Goal: Check status: Check status

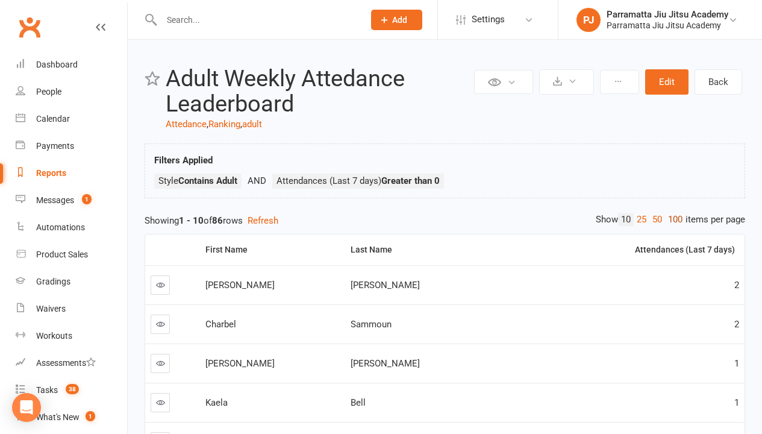
click at [672, 219] on link "100" at bounding box center [675, 219] width 20 height 13
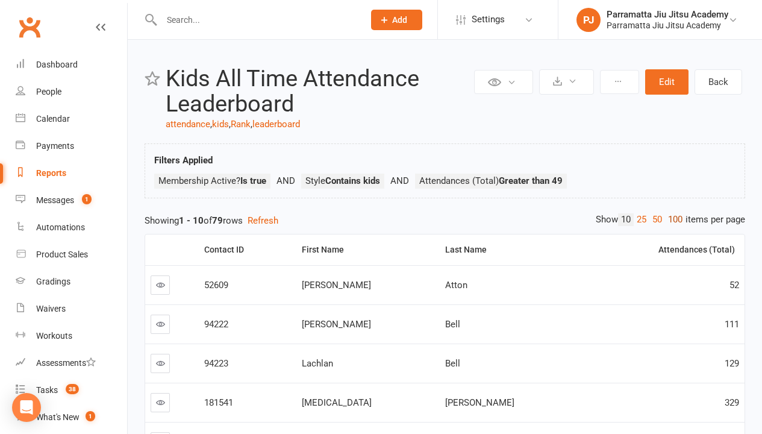
click at [672, 219] on link "100" at bounding box center [675, 219] width 20 height 13
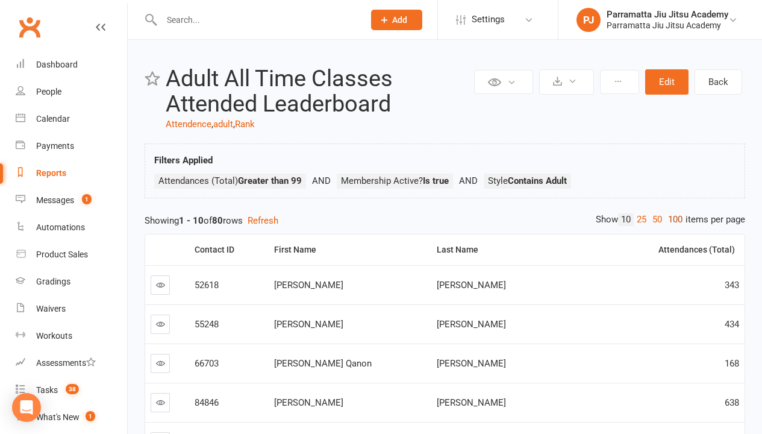
click at [672, 219] on link "100" at bounding box center [675, 219] width 20 height 13
